Goal: Navigation & Orientation: Find specific page/section

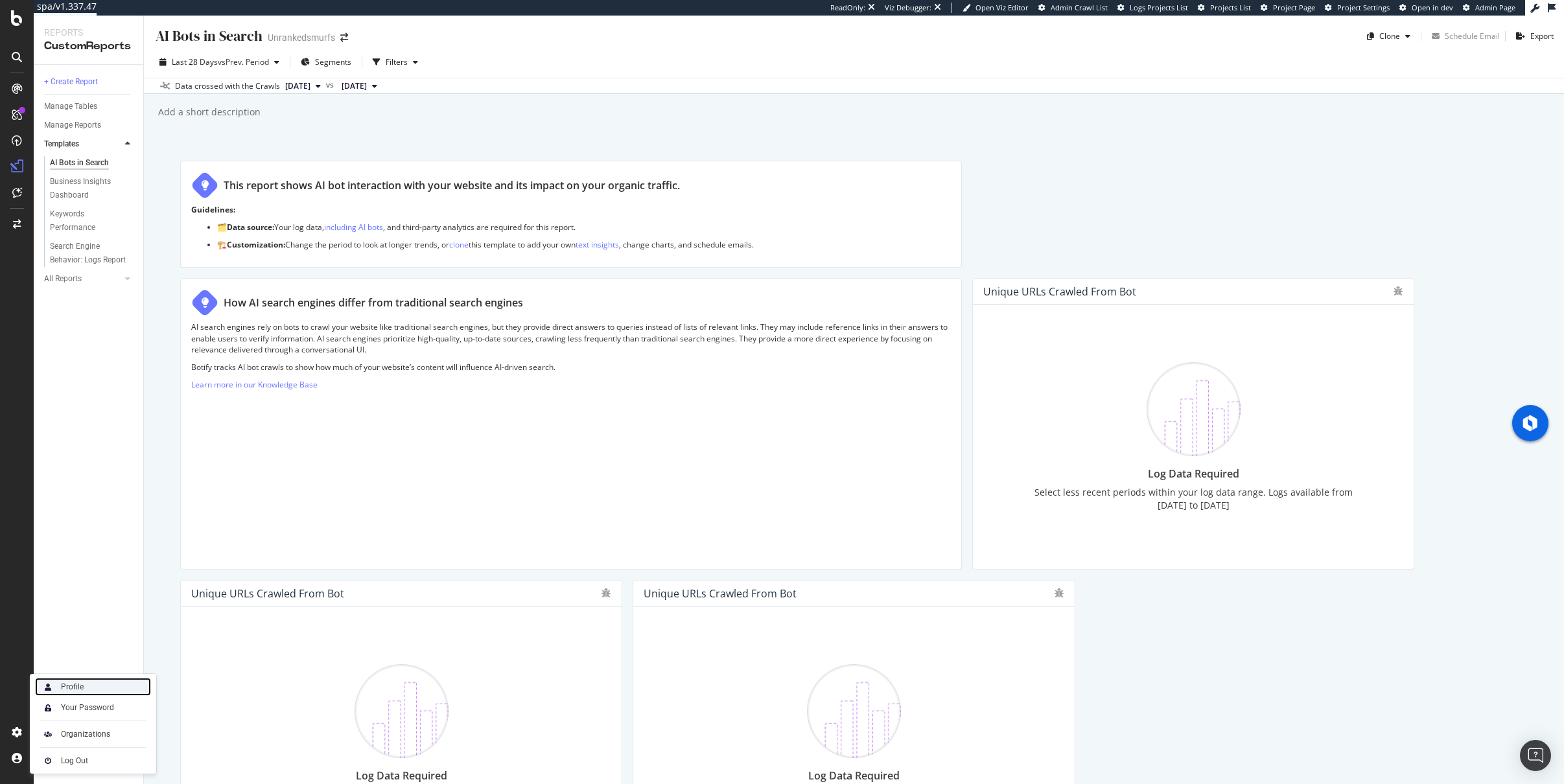
click at [76, 681] on div "Profile" at bounding box center [72, 686] width 22 height 10
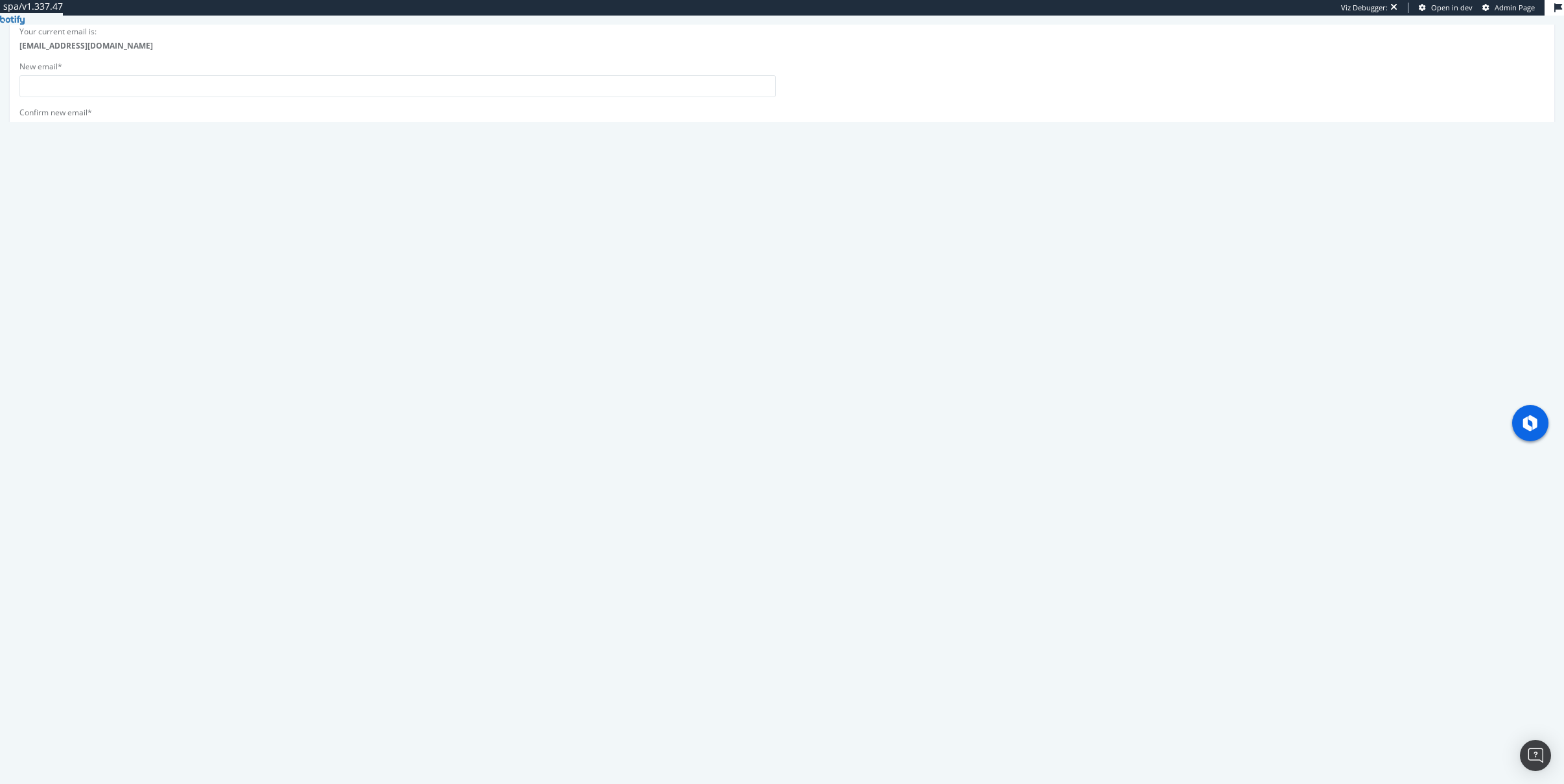
scroll to position [83, 0]
click at [115, 609] on input "cd865884e3c7a48f987cba0f9bdfc69112688e68" at bounding box center [398, 608] width 757 height 22
